Goal: Share content

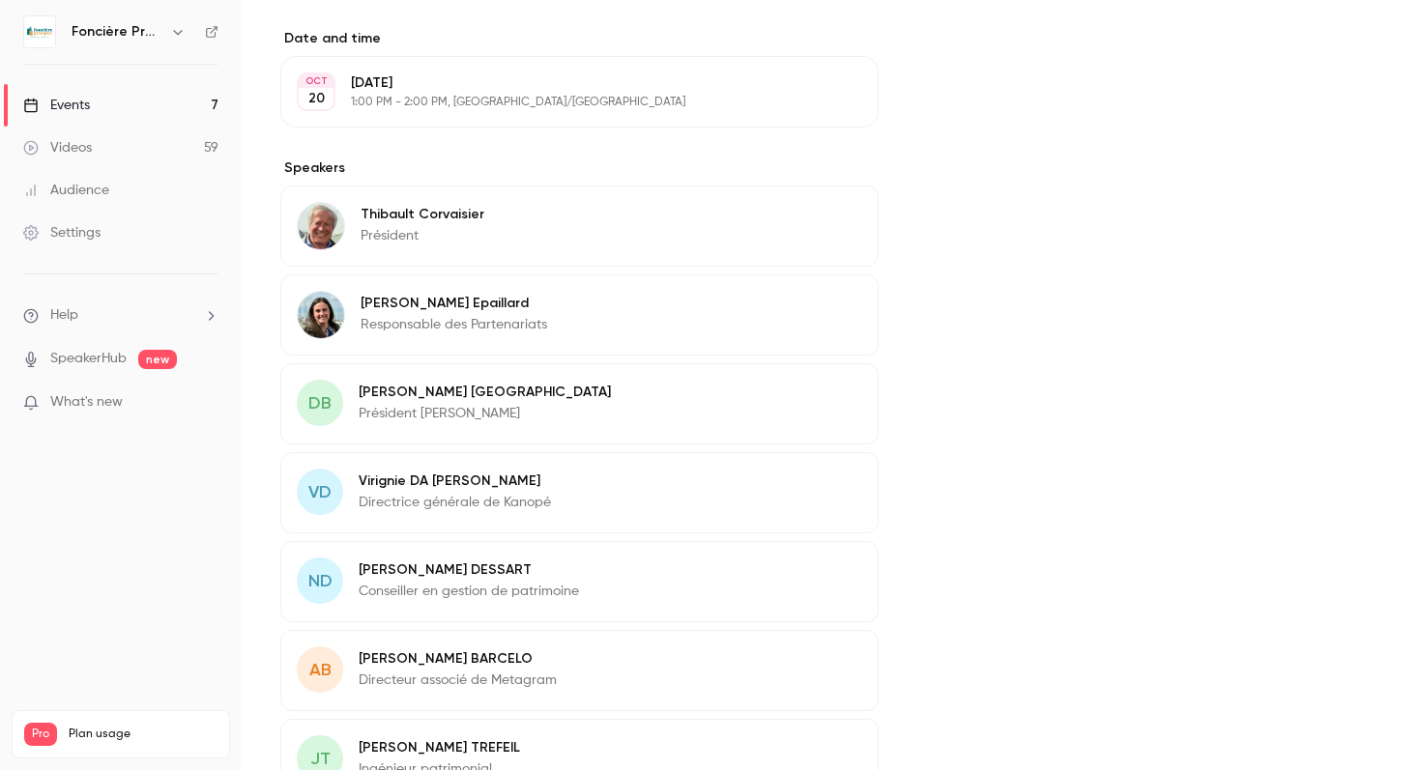
scroll to position [844, 0]
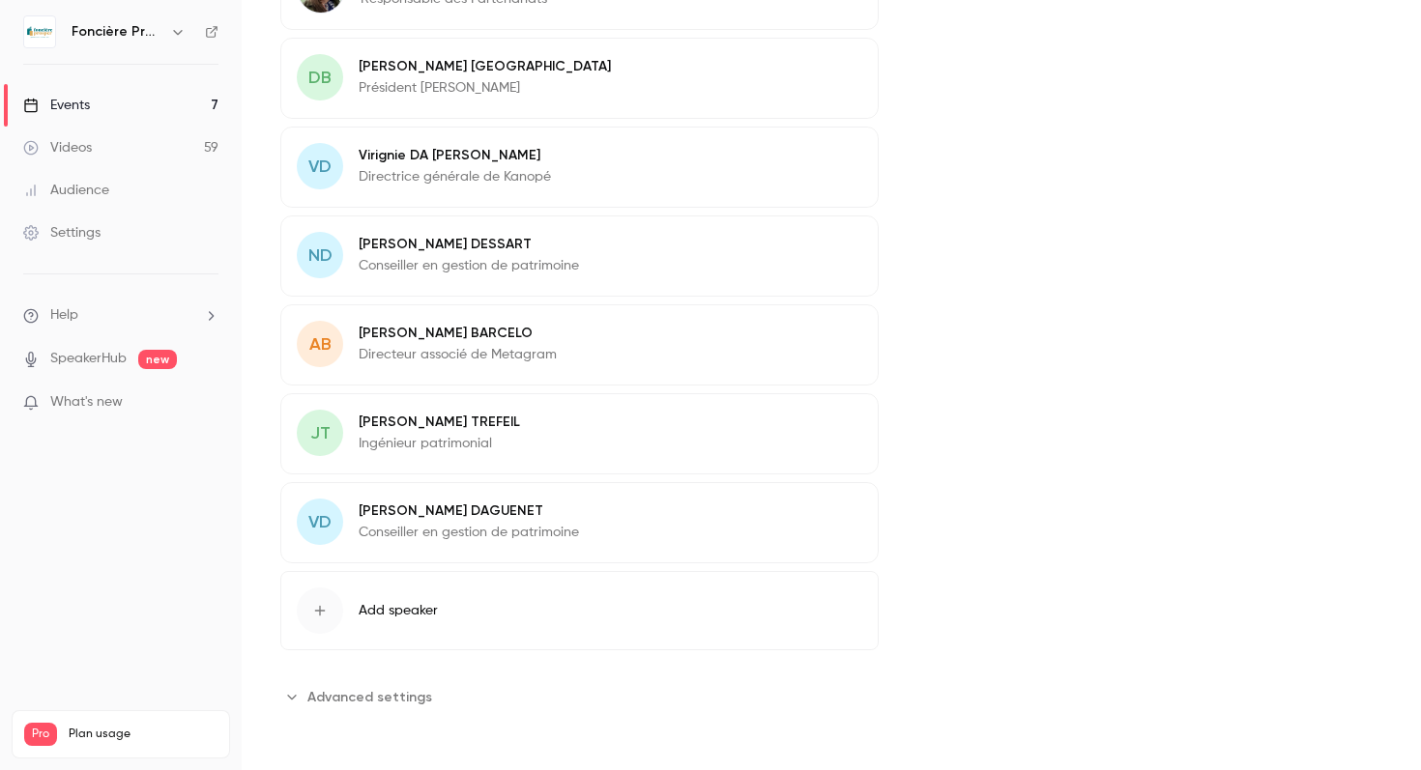
click at [84, 112] on div "Events" at bounding box center [56, 105] width 67 height 19
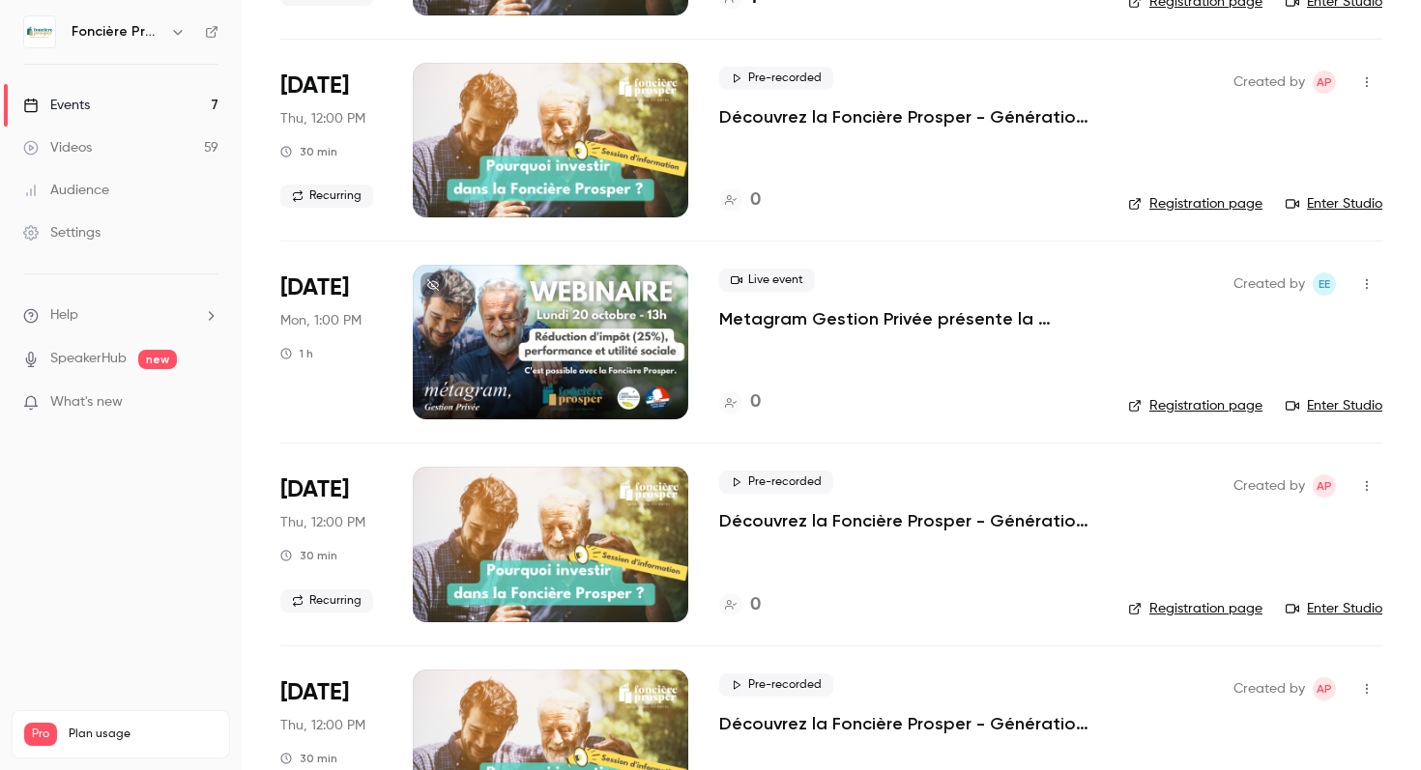
scroll to position [549, 0]
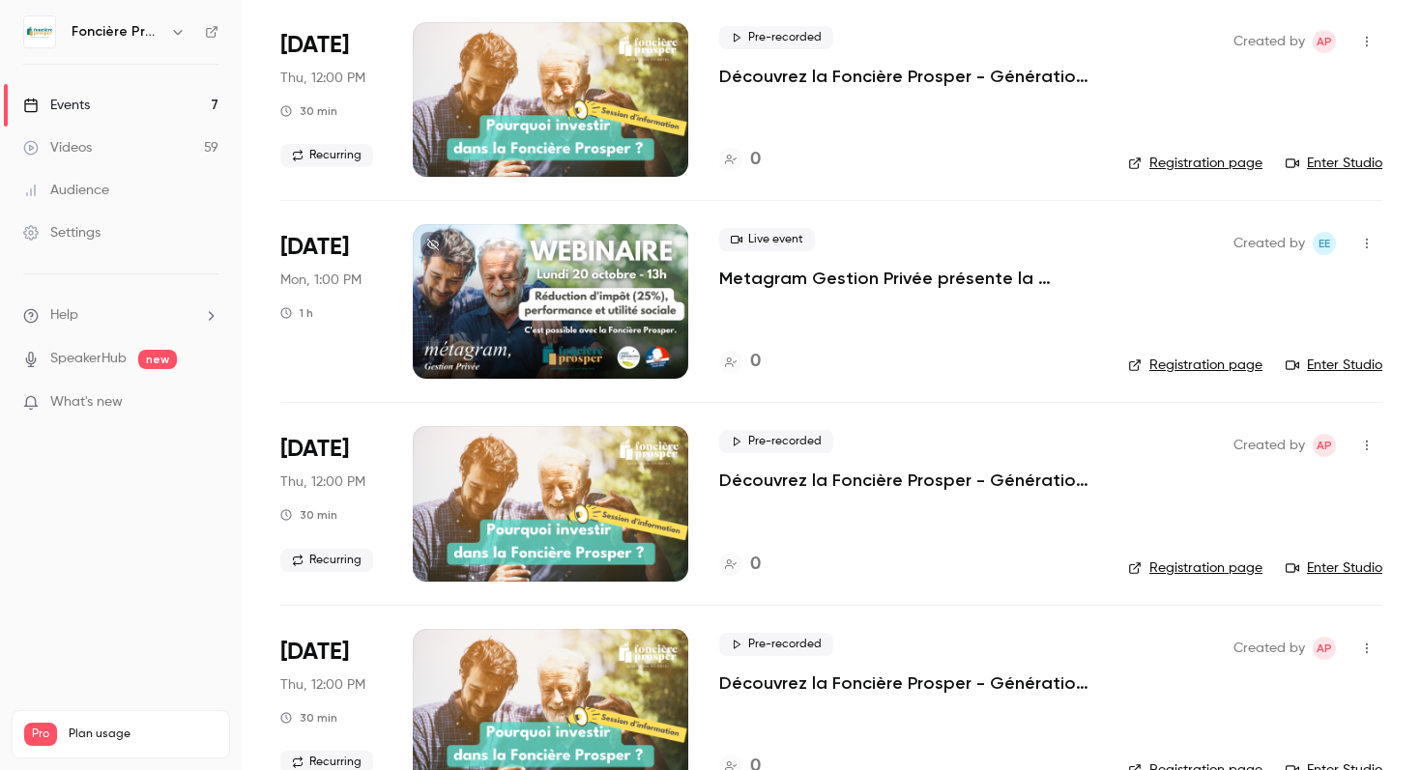
click at [483, 288] on div at bounding box center [550, 301] width 275 height 155
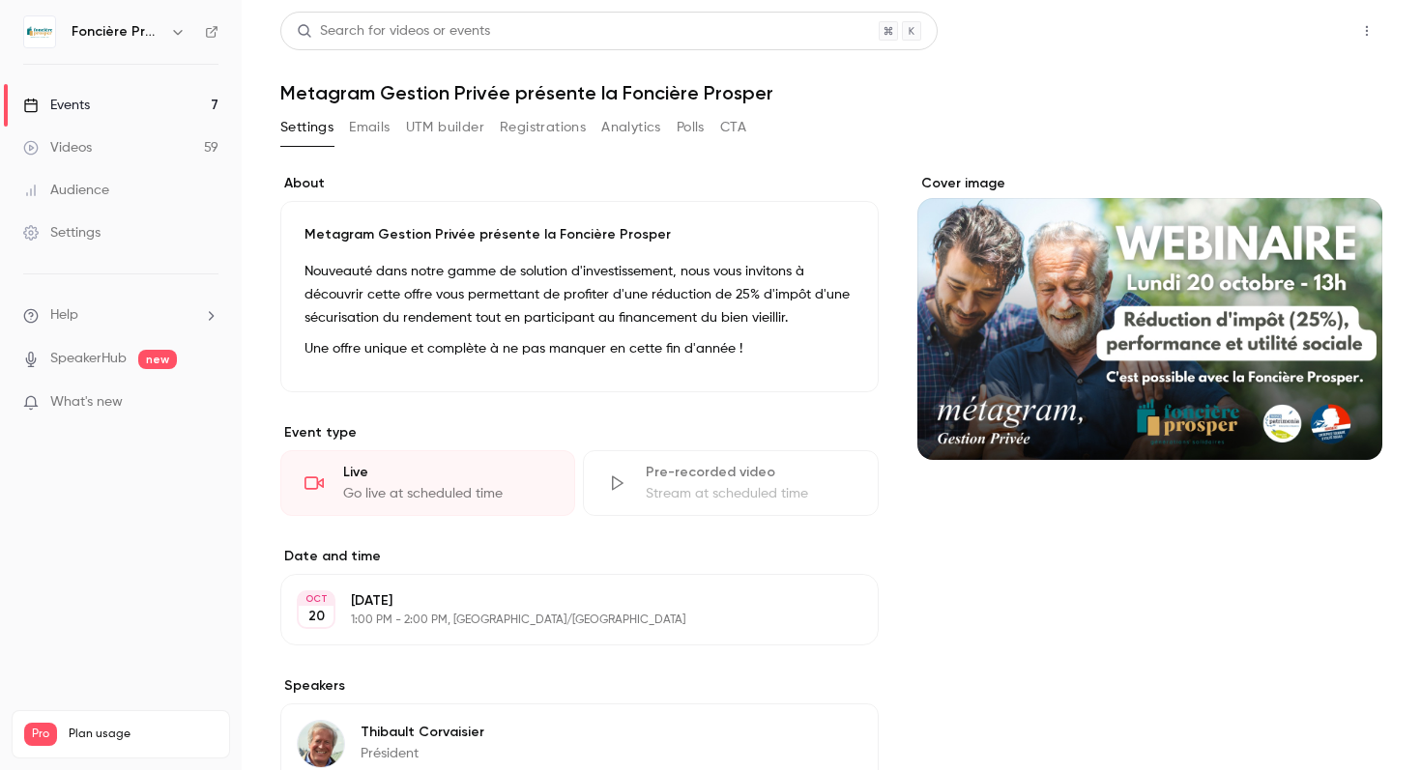
click at [1307, 36] on button "Share" at bounding box center [1297, 31] width 76 height 39
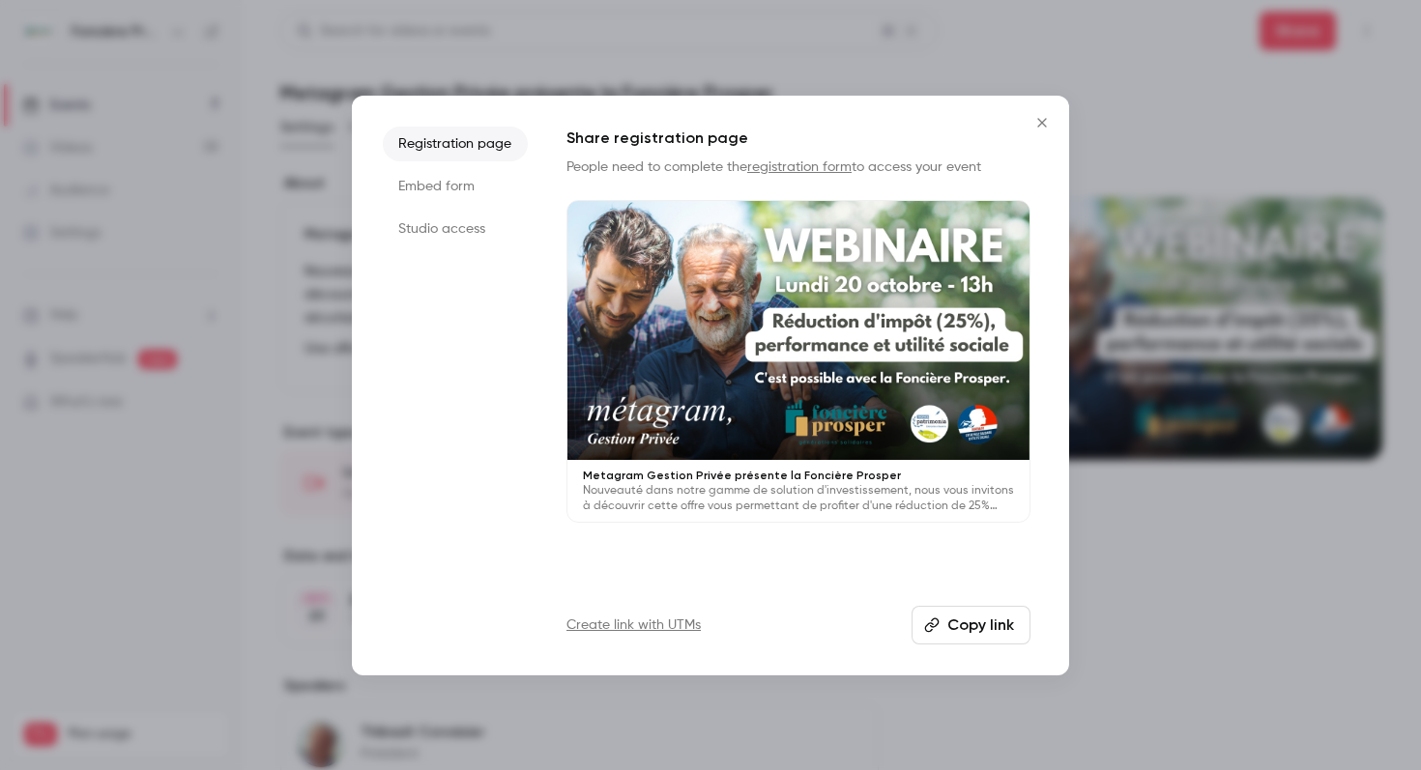
click at [1110, 578] on div at bounding box center [710, 385] width 1421 height 770
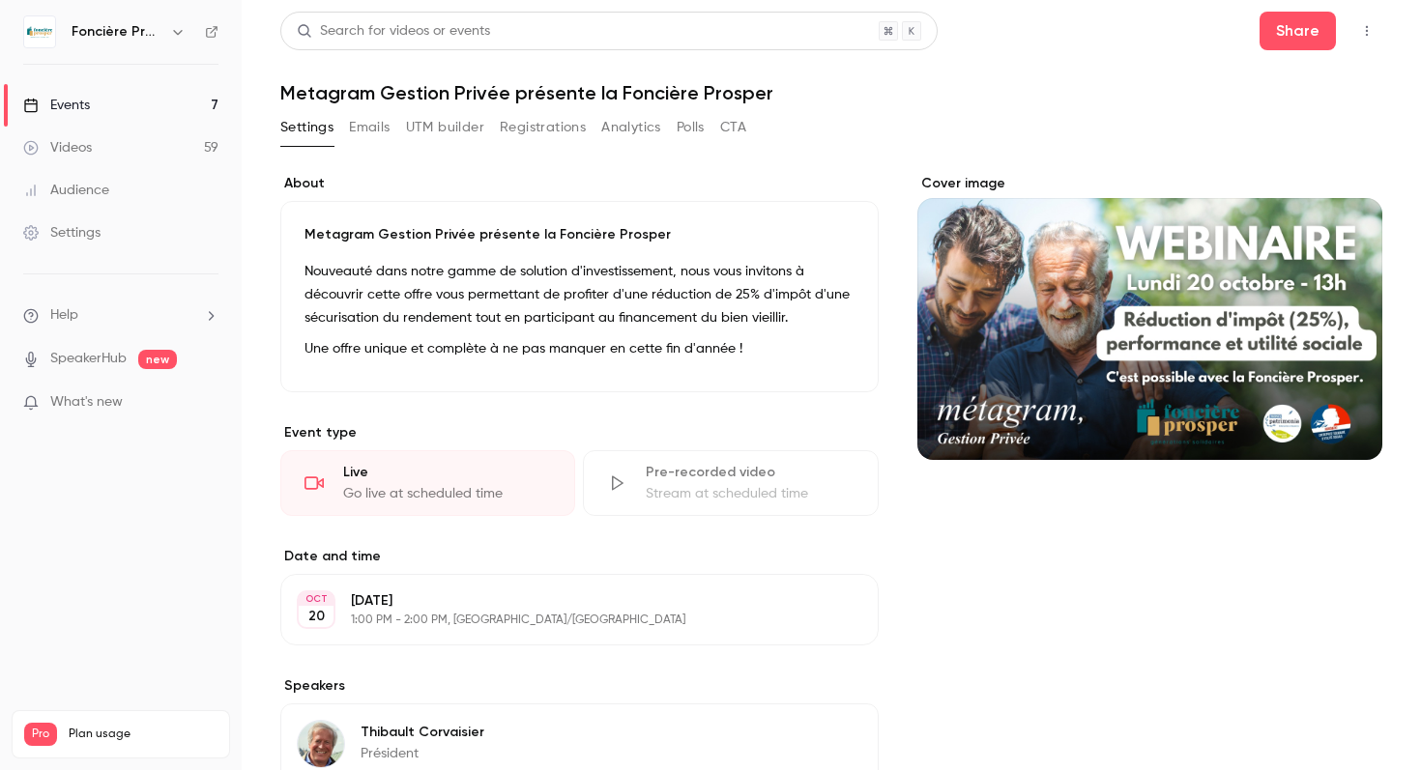
click at [72, 232] on div "Settings" at bounding box center [61, 232] width 77 height 19
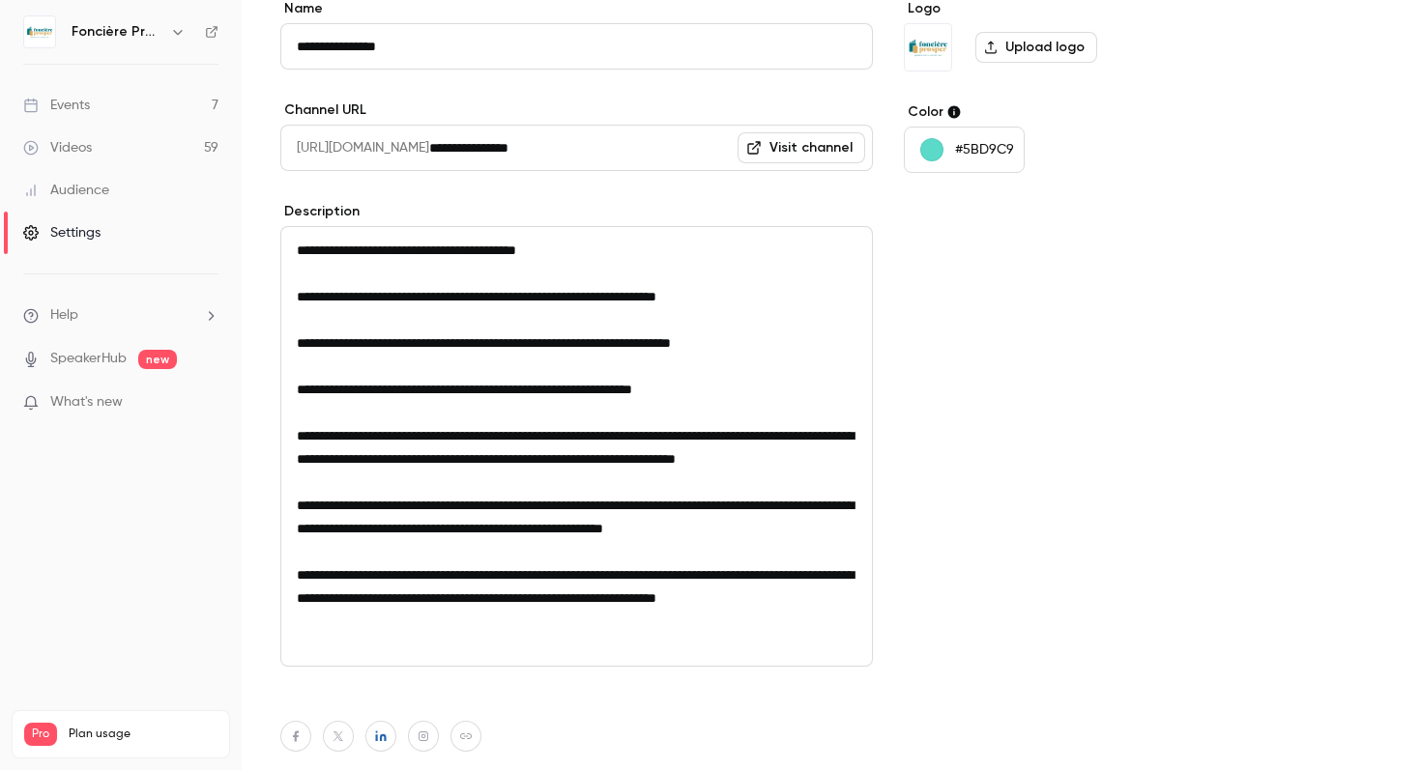
scroll to position [257, 0]
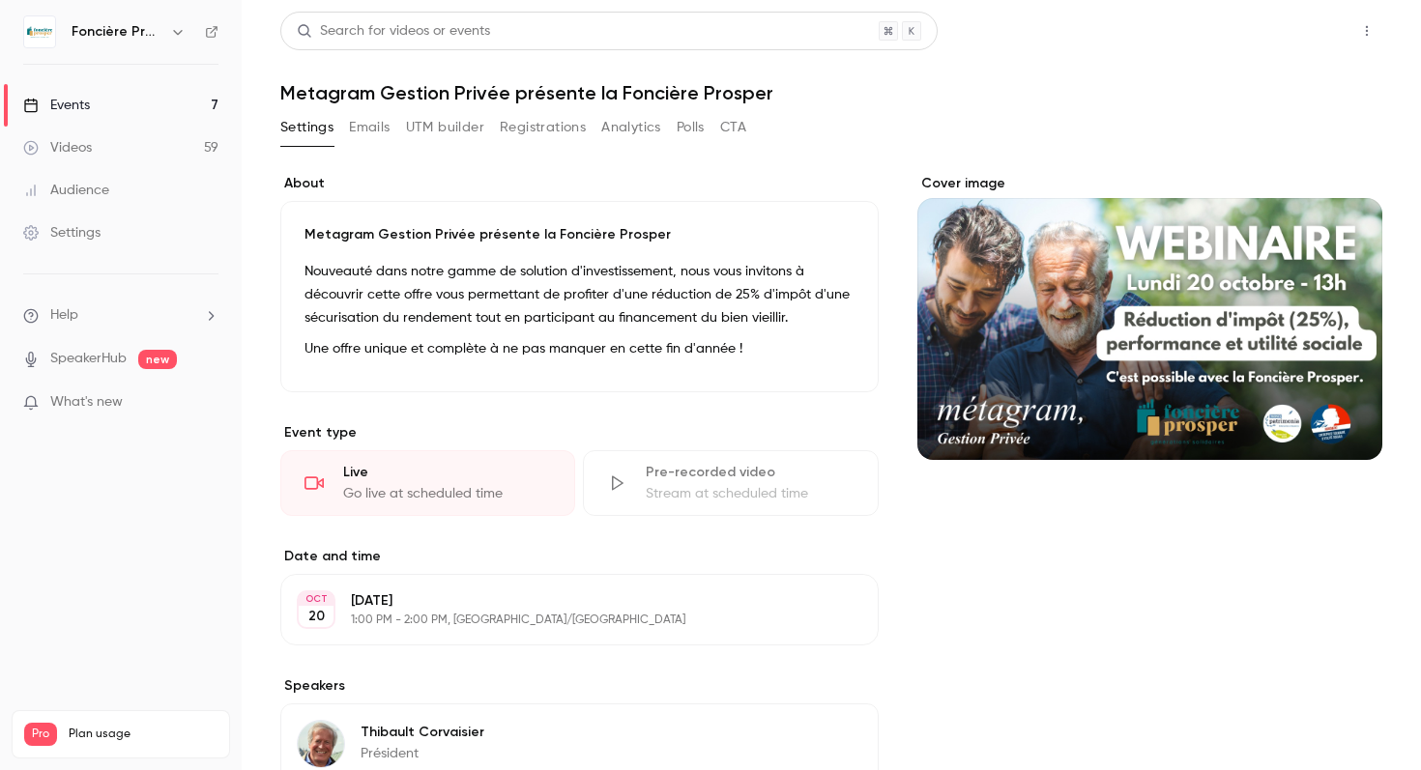
click at [1291, 24] on button "Share" at bounding box center [1297, 31] width 76 height 39
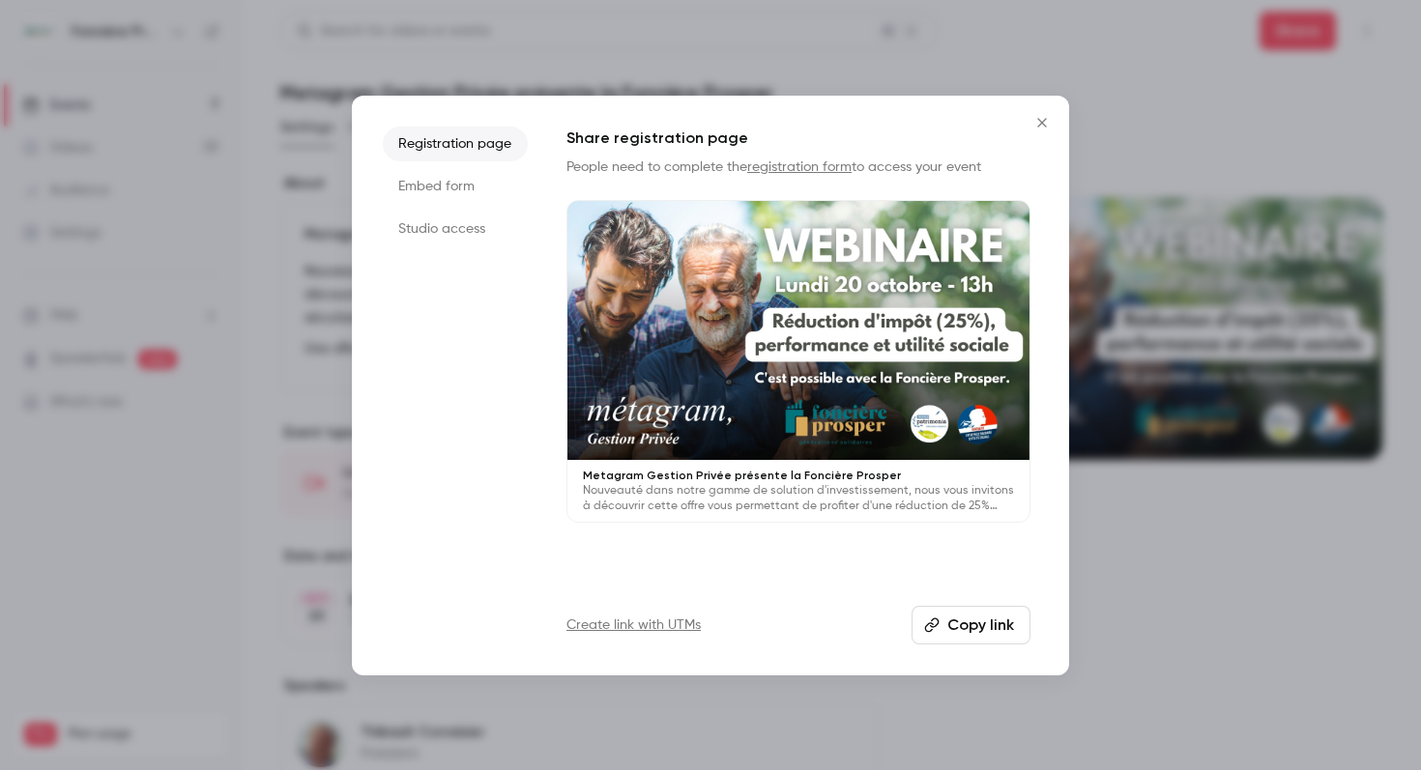
click at [467, 217] on li "Studio access" at bounding box center [455, 229] width 145 height 35
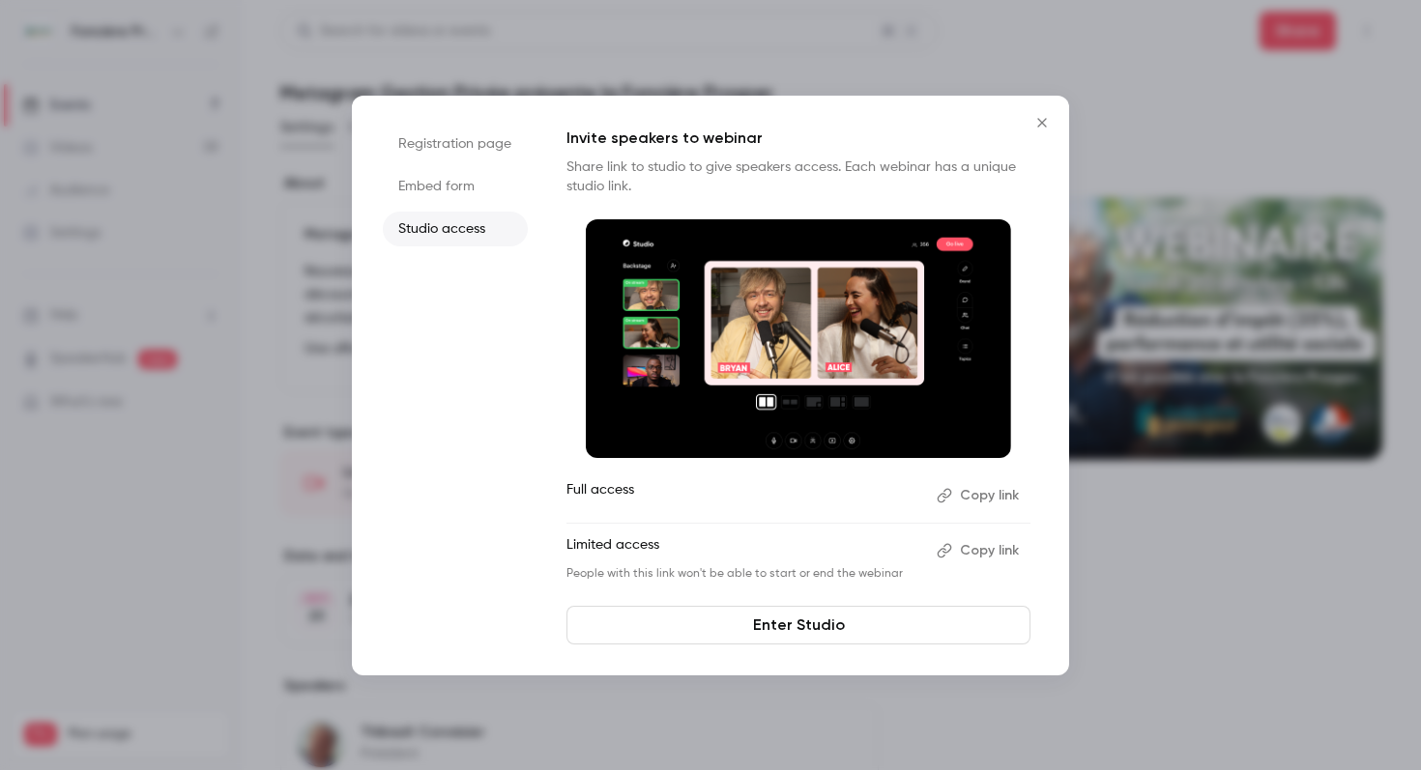
click at [455, 149] on li "Registration page" at bounding box center [455, 144] width 145 height 35
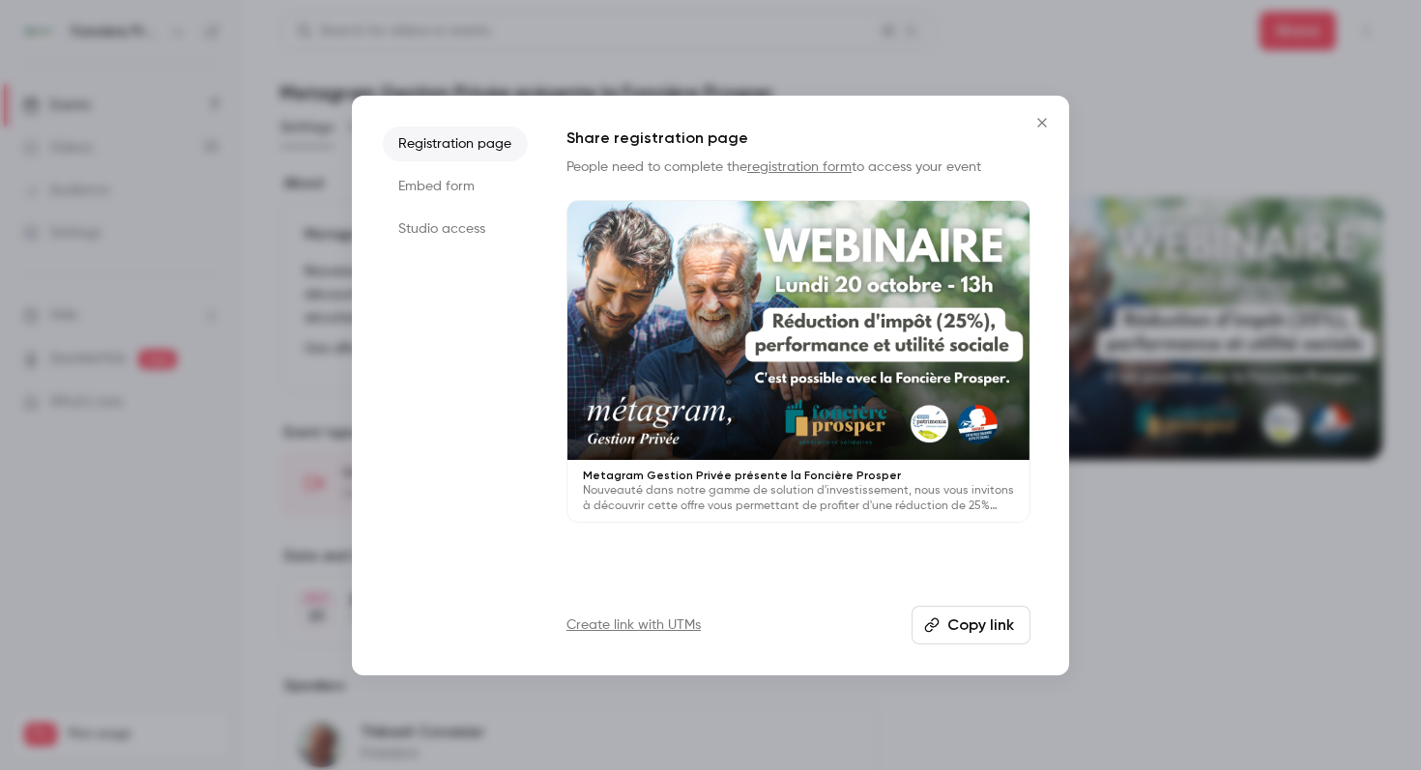
click at [993, 622] on button "Copy link" at bounding box center [970, 625] width 119 height 39
